Goal: Task Accomplishment & Management: Manage account settings

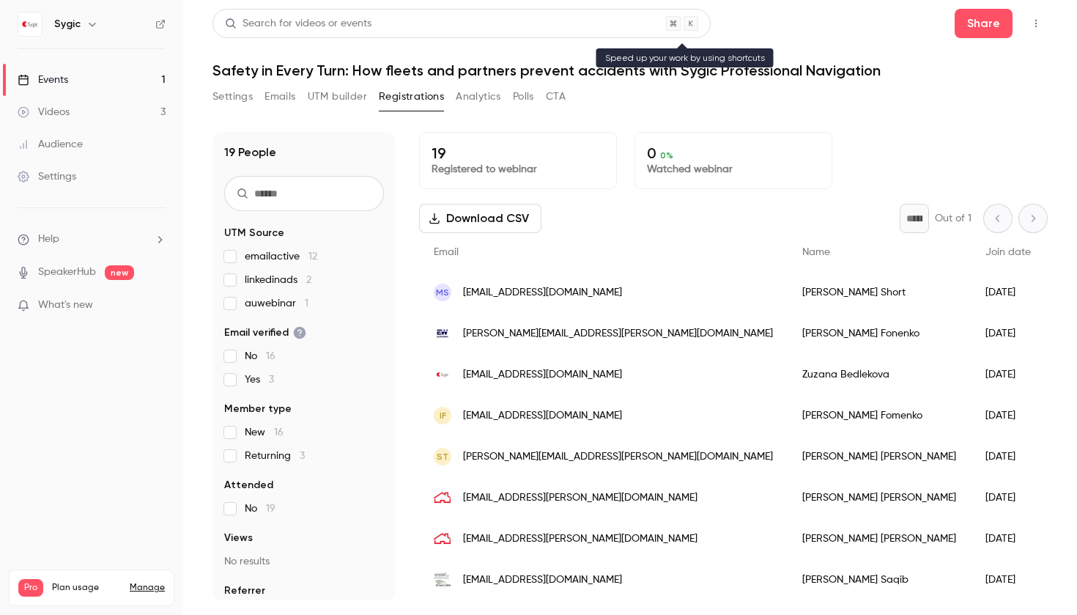
scroll to position [5, 0]
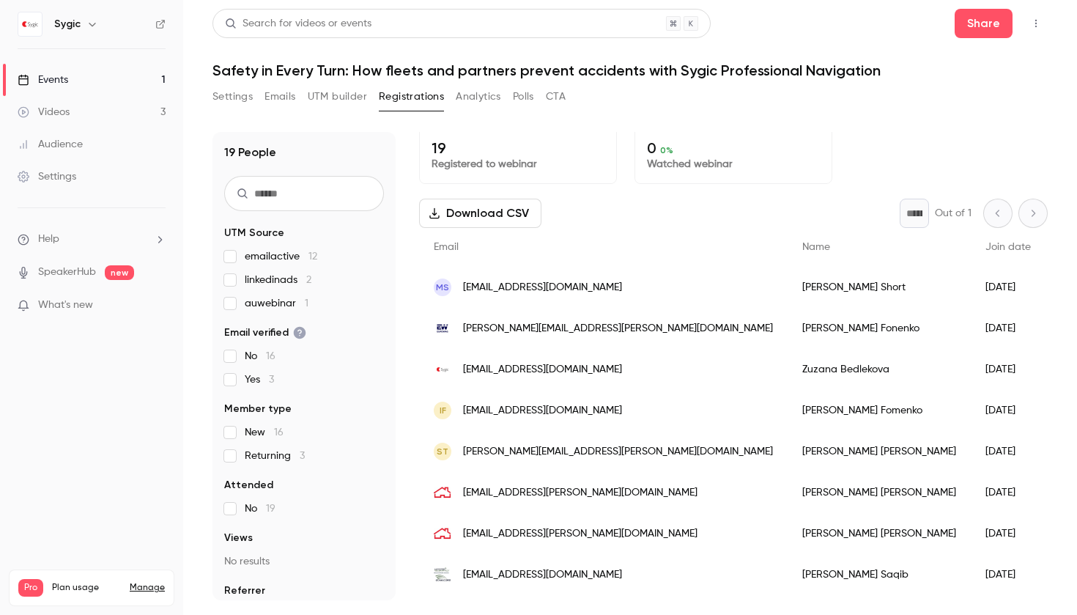
click at [78, 81] on link "Events 1" at bounding box center [91, 80] width 183 height 32
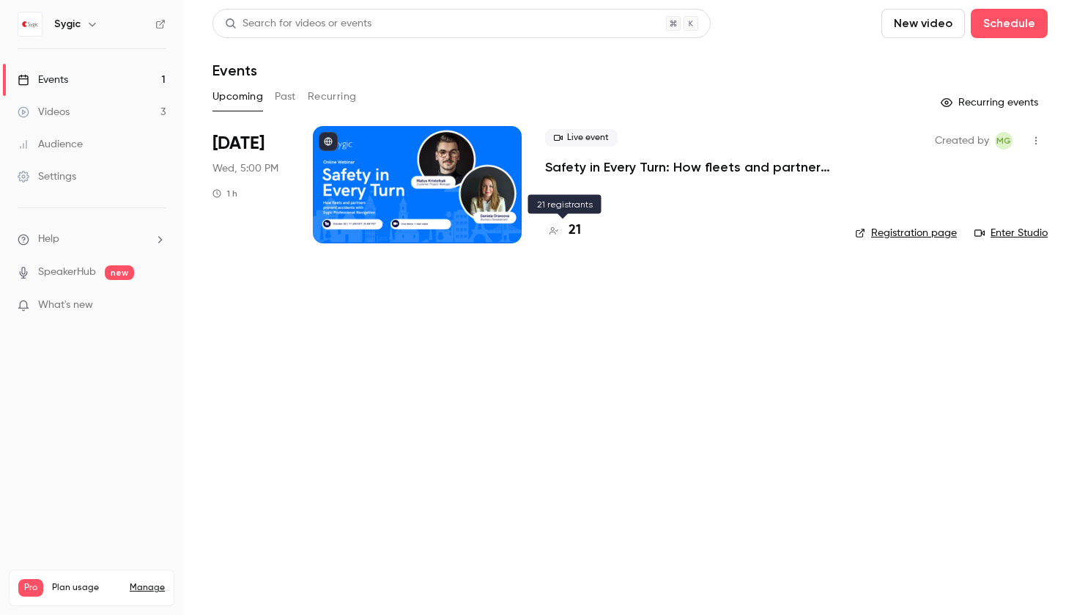
click at [647, 190] on div "Live event Safety in Every Turn: How fleets and partners prevent accidents with…" at bounding box center [688, 184] width 286 height 117
click at [647, 175] on p "Safety in Every Turn: How fleets and partners prevent accidents with Sygic Prof…" at bounding box center [688, 167] width 286 height 18
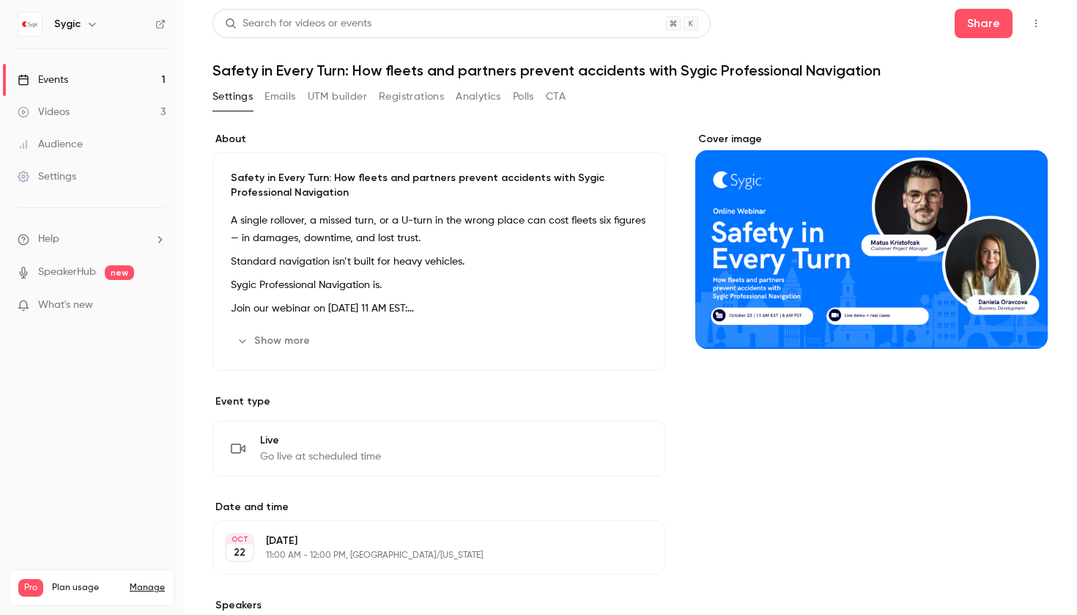
click at [292, 97] on button "Emails" at bounding box center [279, 96] width 31 height 23
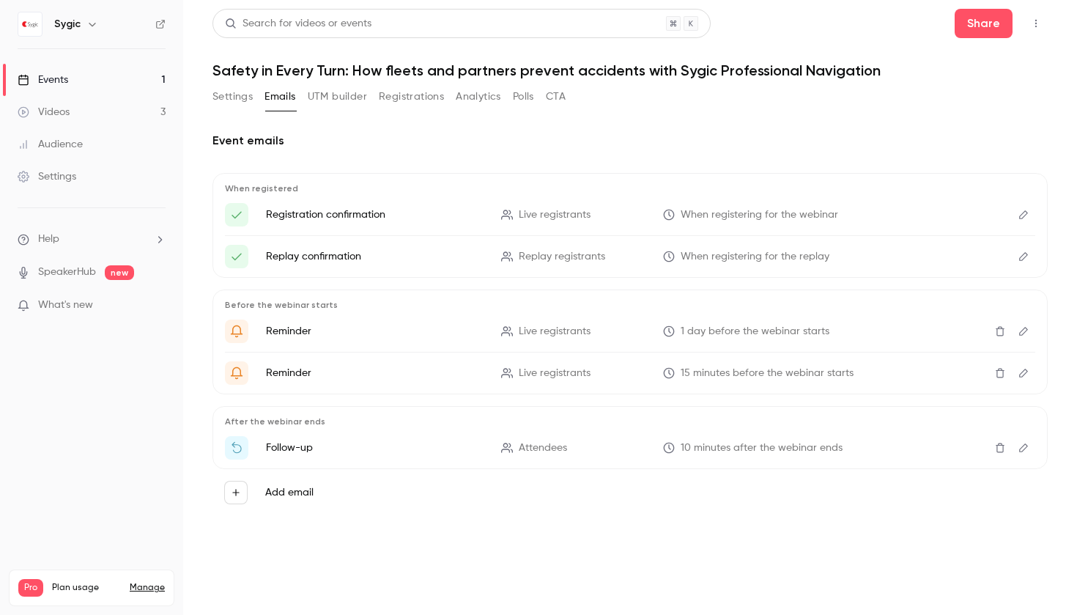
click at [353, 101] on button "UTM builder" at bounding box center [337, 96] width 59 height 23
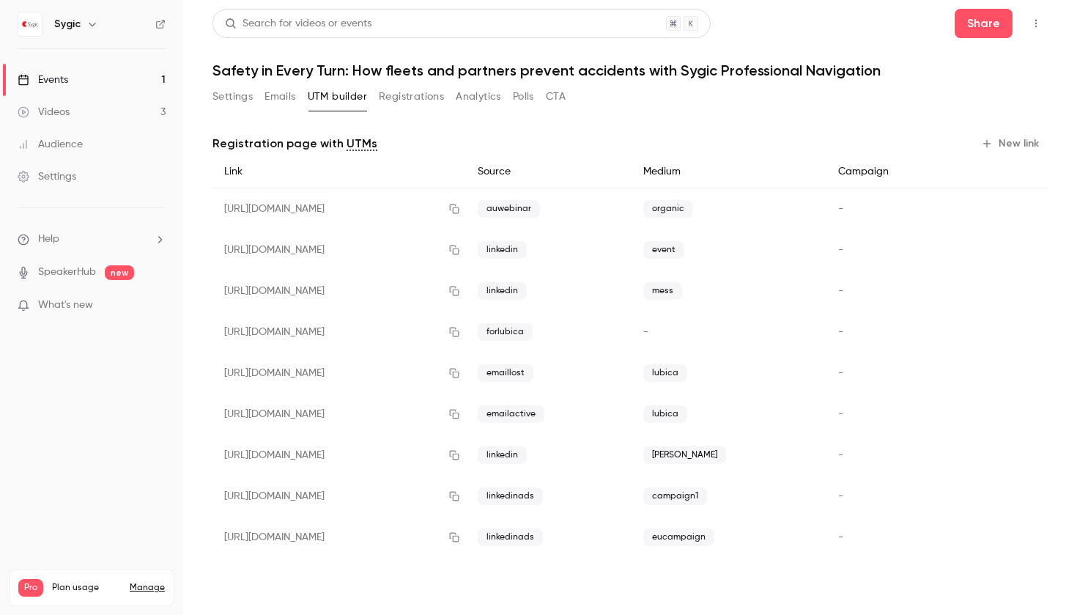
click at [397, 96] on button "Registrations" at bounding box center [411, 96] width 65 height 23
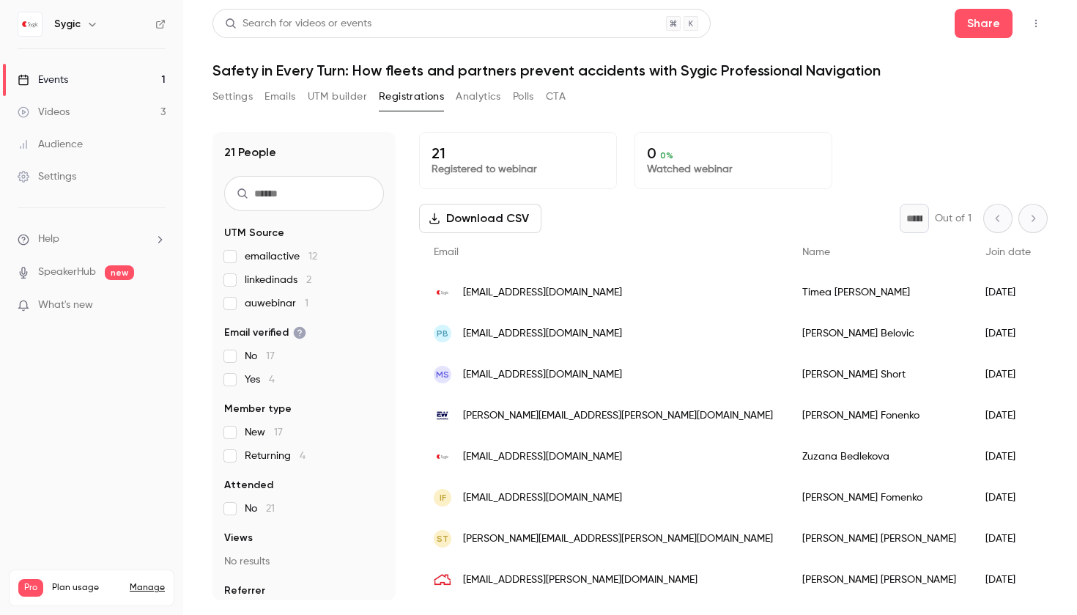
click at [333, 97] on button "UTM builder" at bounding box center [337, 96] width 59 height 23
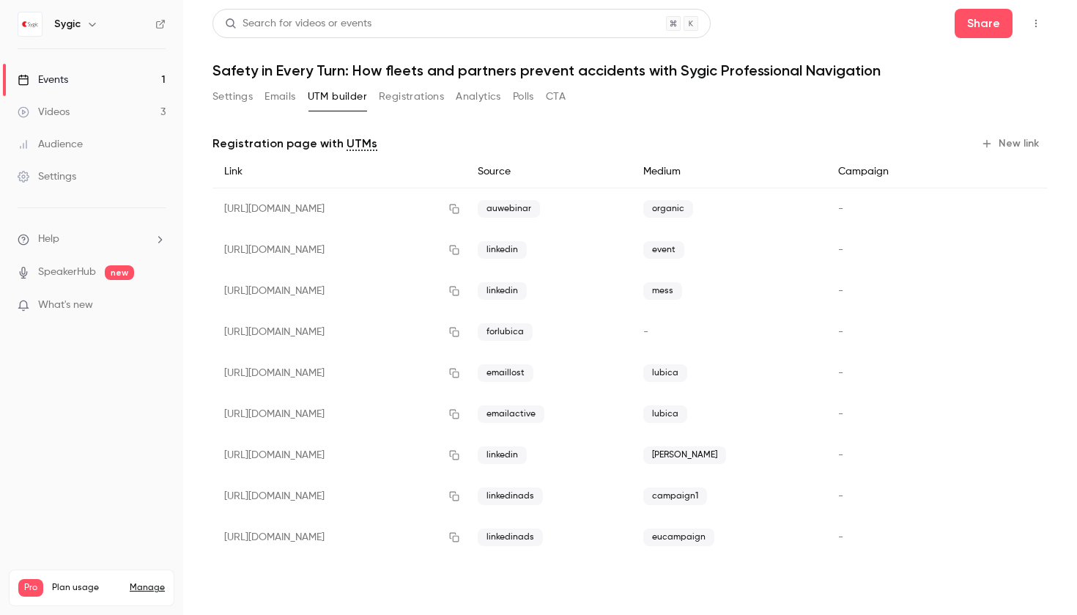
click at [288, 97] on button "Emails" at bounding box center [279, 96] width 31 height 23
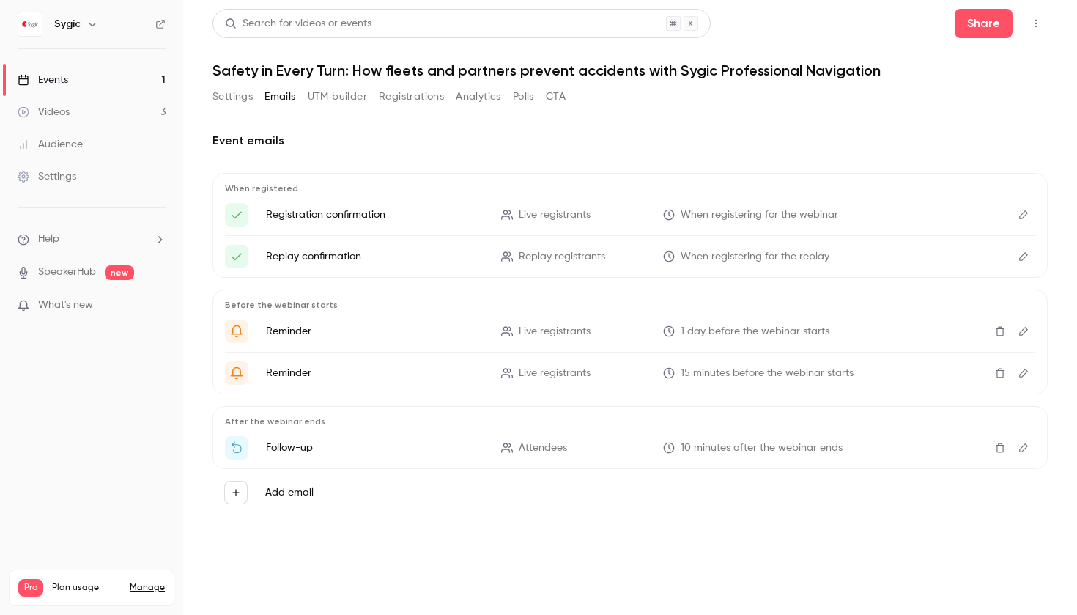
click at [475, 95] on button "Analytics" at bounding box center [478, 96] width 45 height 23
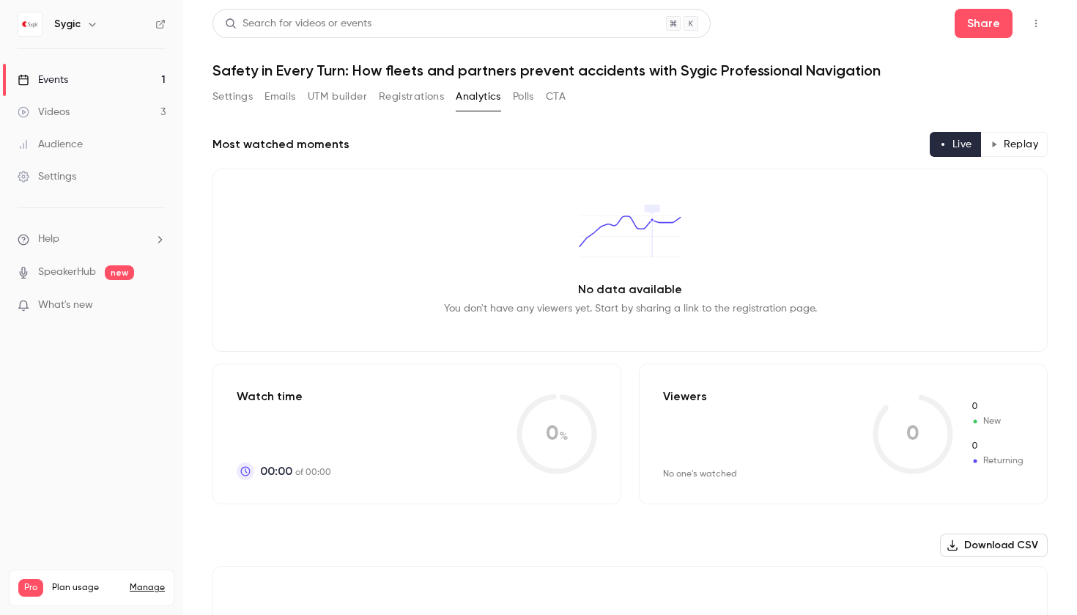
click at [522, 97] on button "Polls" at bounding box center [523, 96] width 21 height 23
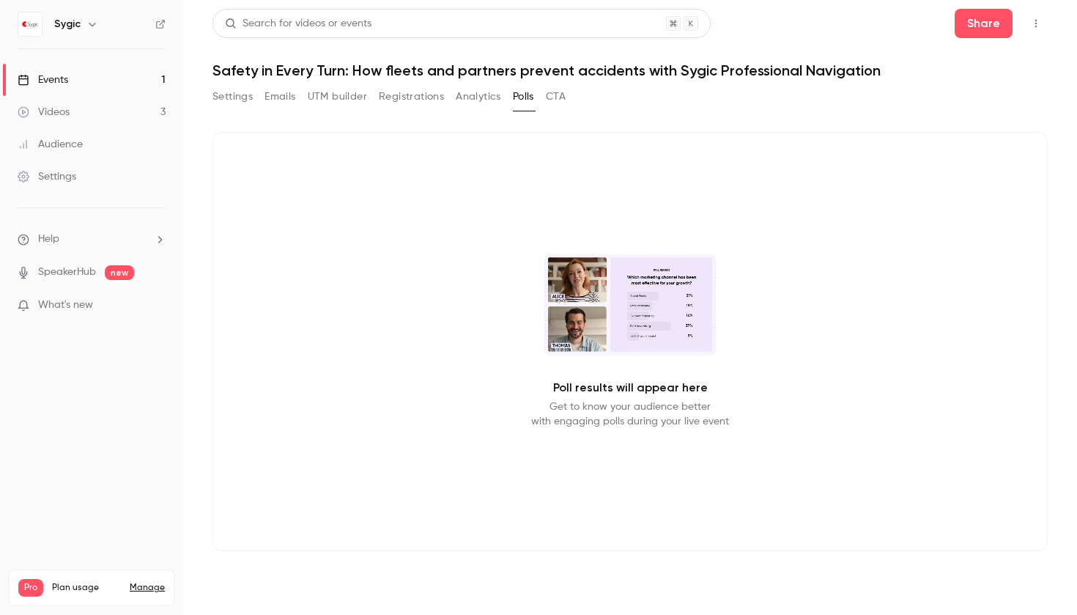
click at [549, 95] on button "CTA" at bounding box center [556, 96] width 20 height 23
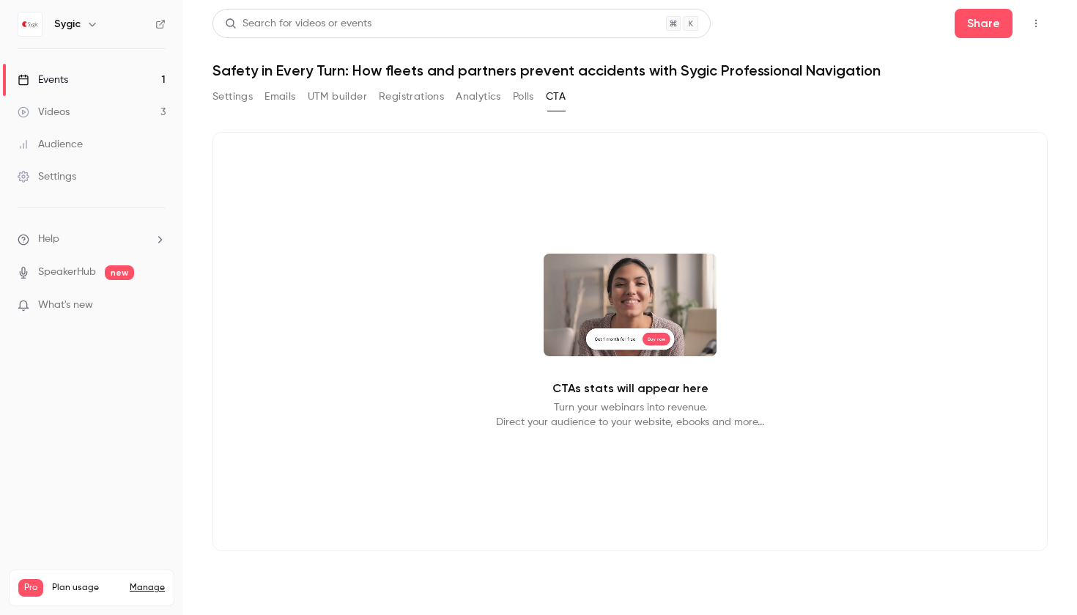
click at [238, 97] on button "Settings" at bounding box center [232, 96] width 40 height 23
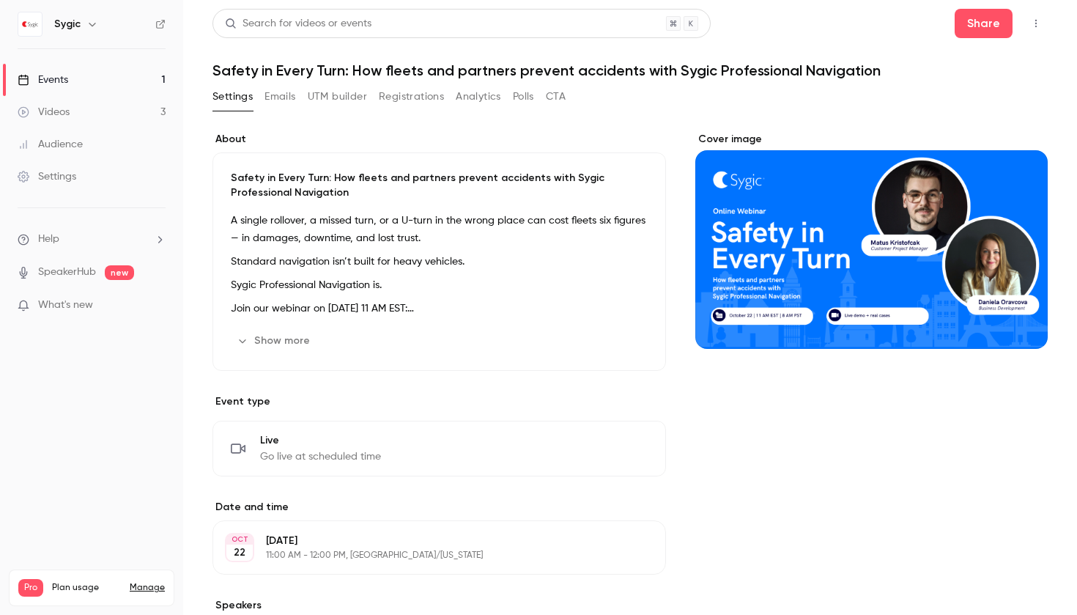
click at [277, 97] on button "Emails" at bounding box center [279, 96] width 31 height 23
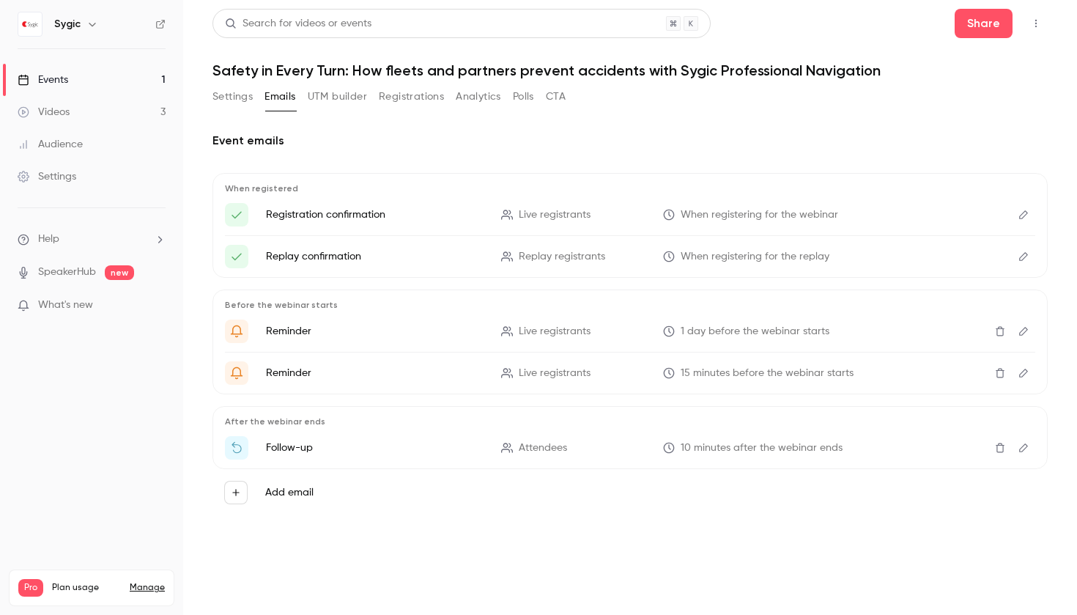
click at [404, 89] on button "Registrations" at bounding box center [411, 96] width 65 height 23
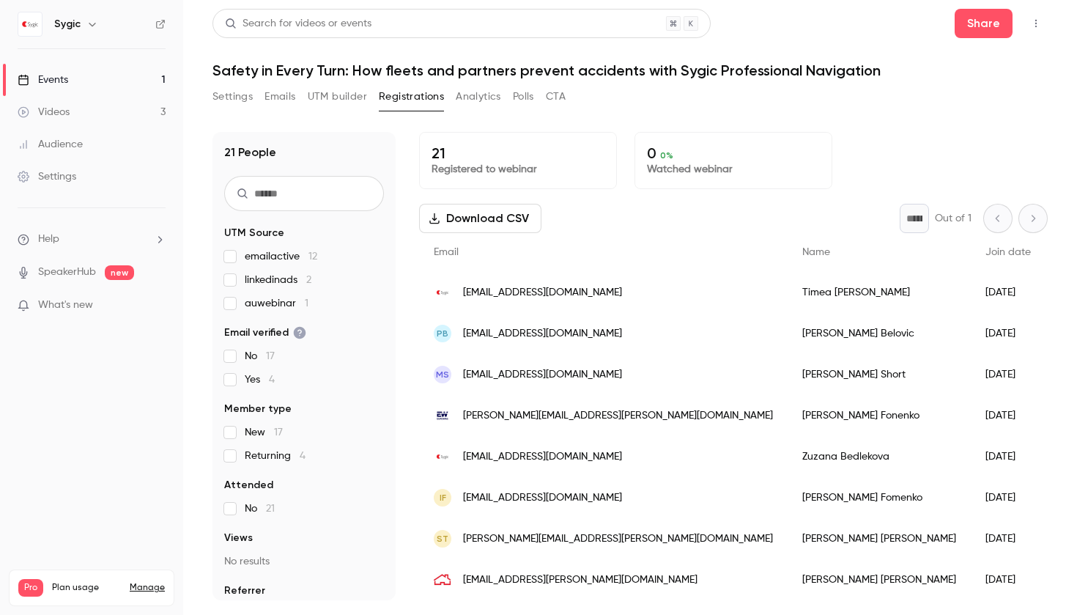
click at [318, 89] on button "UTM builder" at bounding box center [337, 96] width 59 height 23
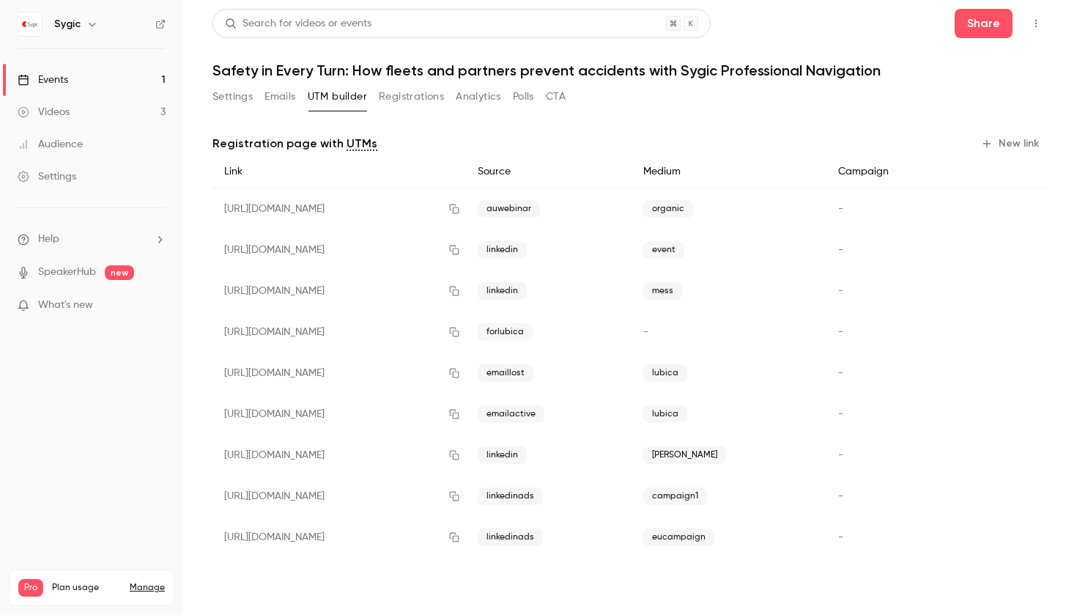
click at [230, 89] on button "Settings" at bounding box center [232, 96] width 40 height 23
